Goal: Task Accomplishment & Management: Manage account settings

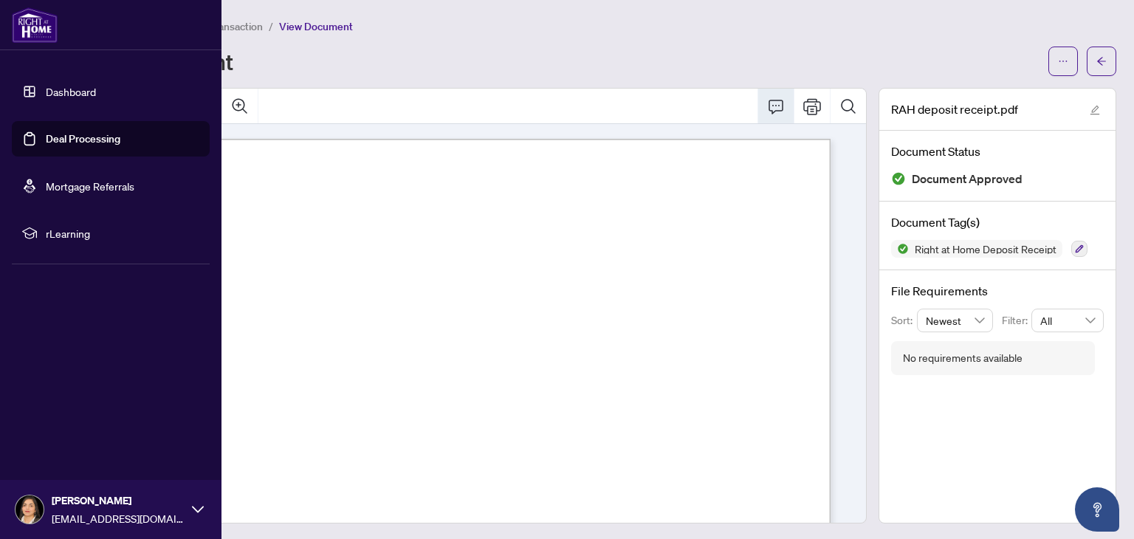
scroll to position [1, 0]
drag, startPoint x: 0, startPoint y: 0, endPoint x: 35, endPoint y: 91, distance: 97.4
click at [46, 91] on link "Dashboard" at bounding box center [71, 91] width 50 height 13
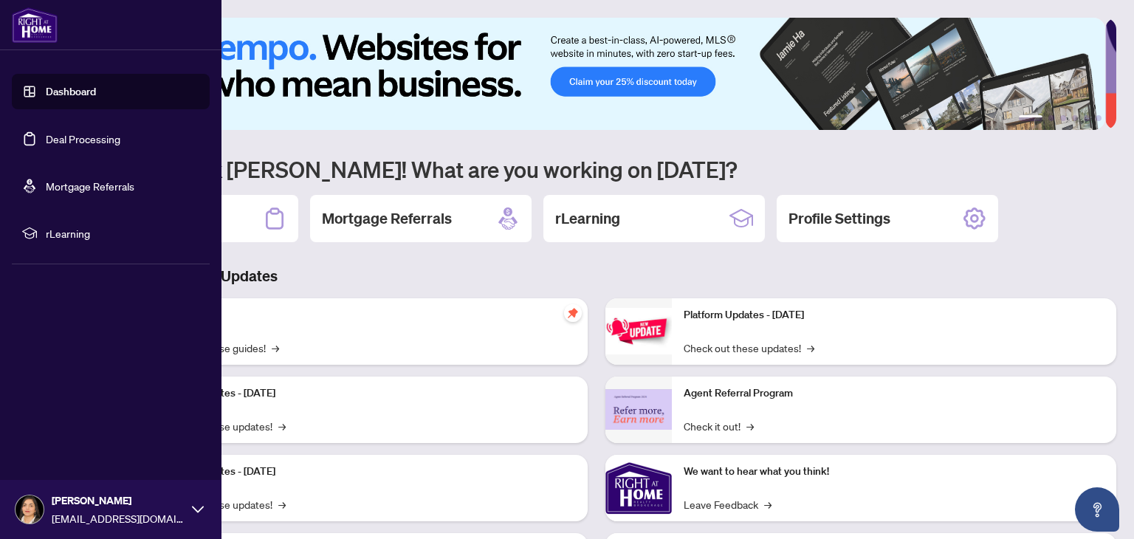
click at [46, 135] on link "Deal Processing" at bounding box center [83, 138] width 75 height 13
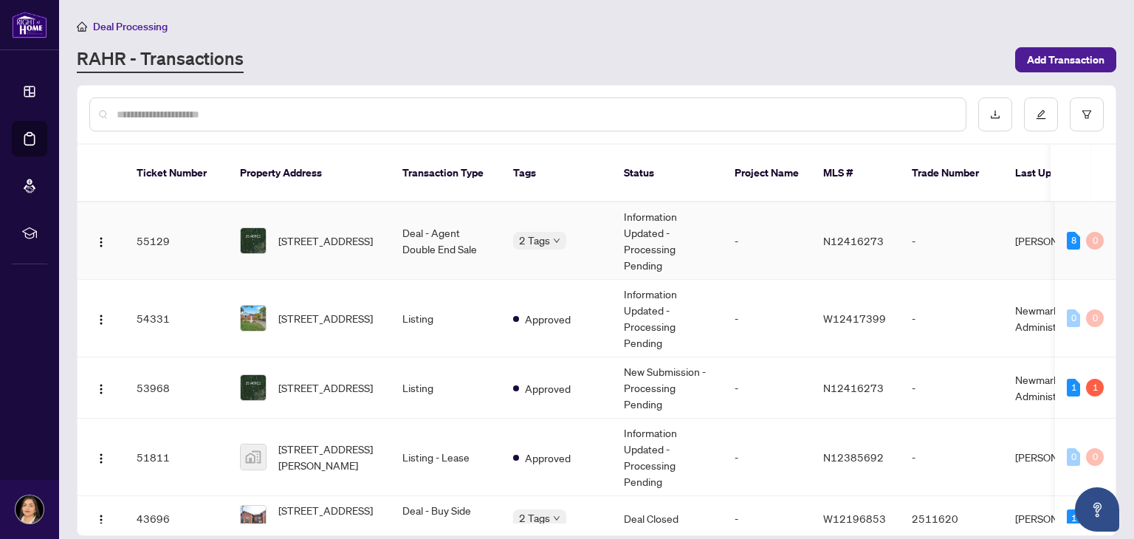
click at [419, 222] on td "Deal - Agent Double End Sale" at bounding box center [445, 240] width 111 height 77
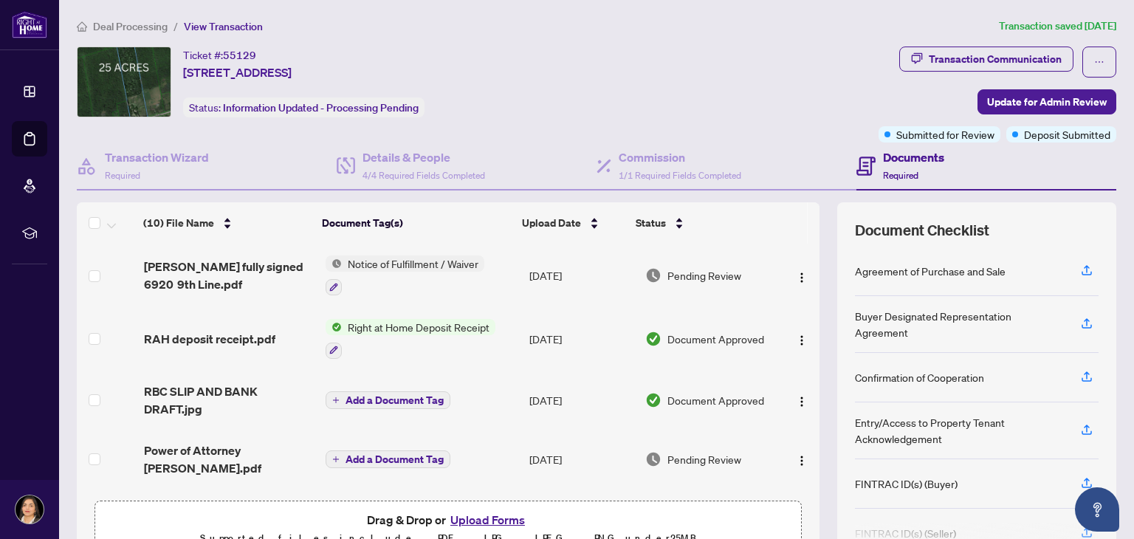
click at [894, 164] on h4 "Documents" at bounding box center [913, 157] width 61 height 18
